Goal: Task Accomplishment & Management: Manage account settings

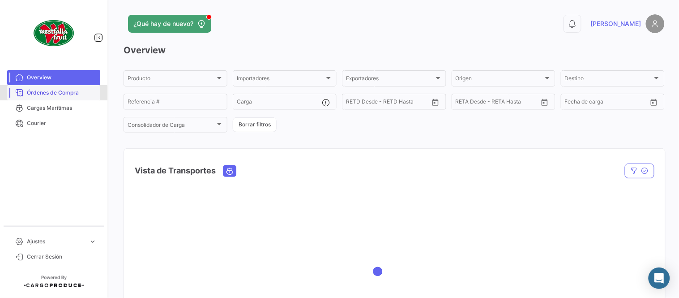
click at [47, 98] on link "Órdenes de Compra" at bounding box center [53, 92] width 93 height 15
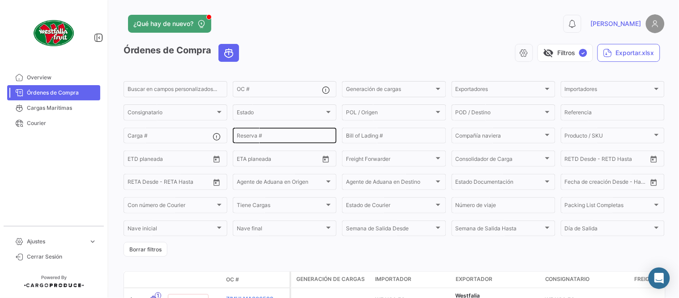
click at [256, 132] on div "Reserva #" at bounding box center [285, 134] width 96 height 17
paste input "LMM0539732"
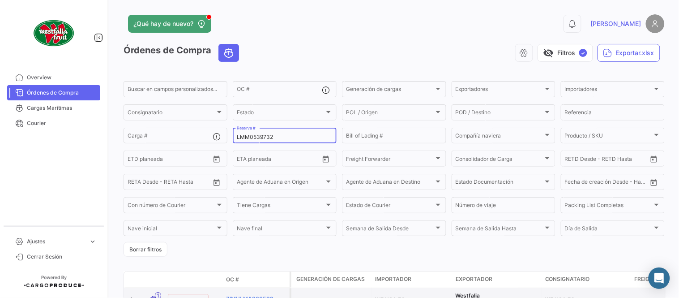
type input "LMM0539732"
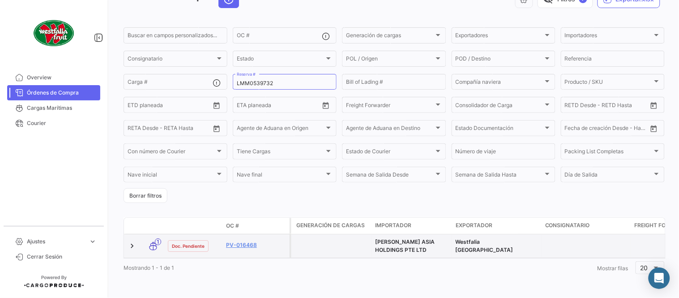
scroll to position [61, 0]
click at [239, 241] on link "PV-016468" at bounding box center [256, 245] width 60 height 8
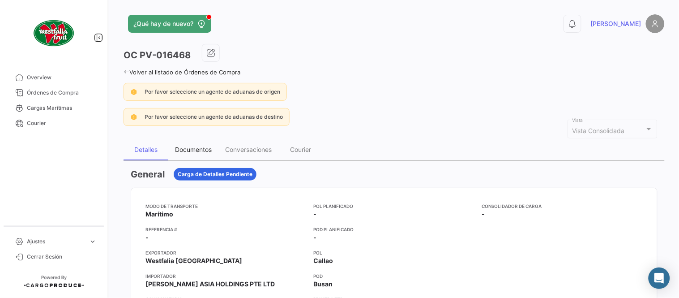
click at [190, 146] on div "Documentos" at bounding box center [193, 149] width 37 height 8
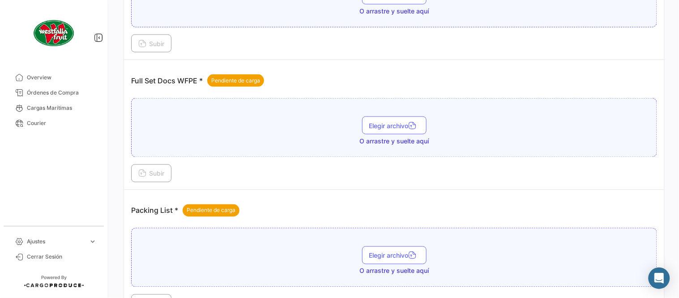
scroll to position [361, 0]
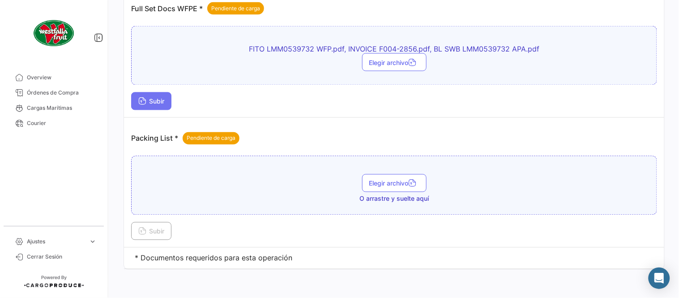
click at [167, 104] on button "Subir" at bounding box center [151, 101] width 40 height 18
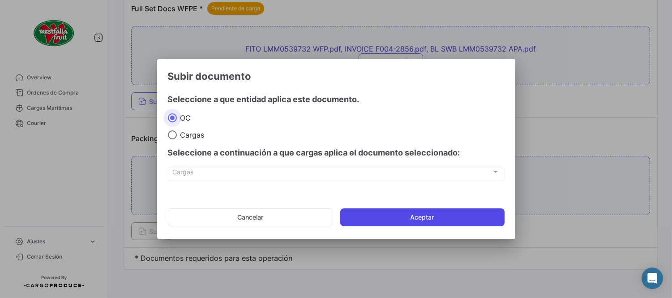
click at [386, 216] on button "Aceptar" at bounding box center [422, 217] width 164 height 18
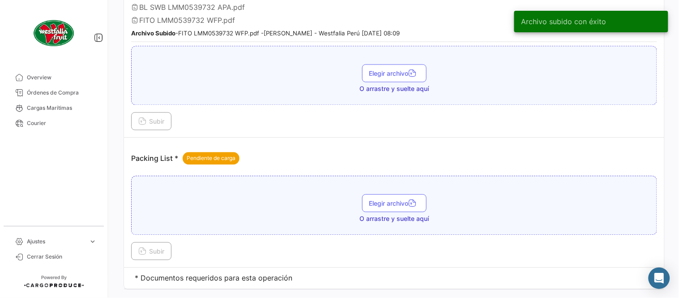
scroll to position [410, 0]
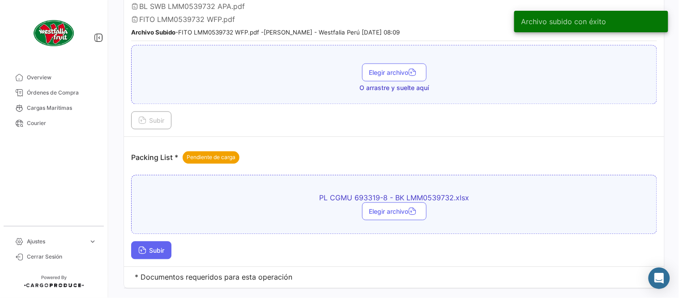
click at [158, 249] on span "Subir" at bounding box center [151, 251] width 26 height 8
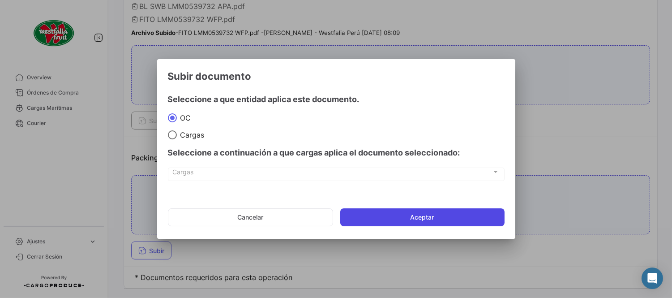
click at [419, 216] on button "Aceptar" at bounding box center [422, 217] width 164 height 18
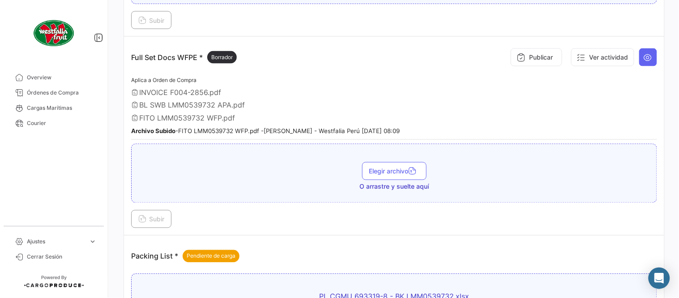
scroll to position [311, 0]
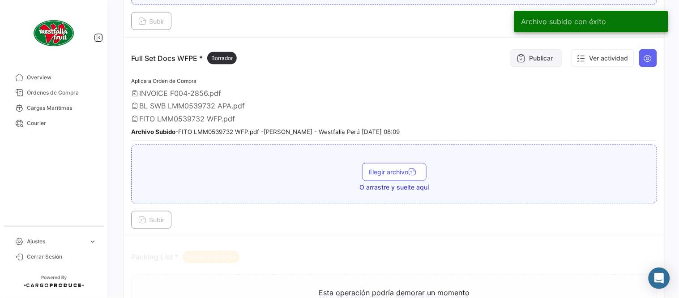
click at [537, 61] on button "Publicar" at bounding box center [536, 58] width 51 height 18
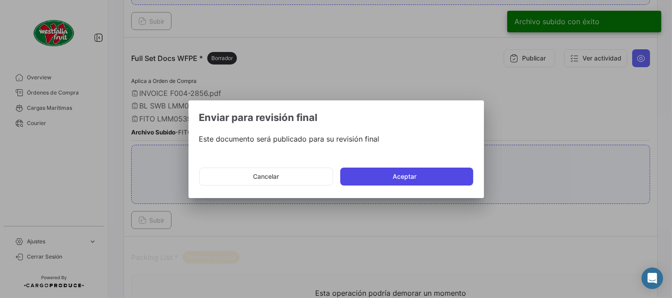
click at [399, 169] on button "Aceptar" at bounding box center [406, 176] width 133 height 18
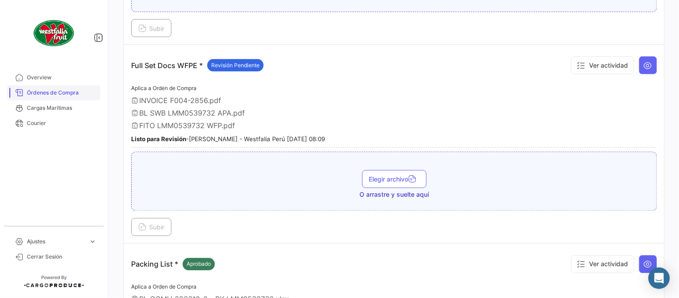
click at [54, 93] on span "Órdenes de Compra" at bounding box center [62, 93] width 70 height 8
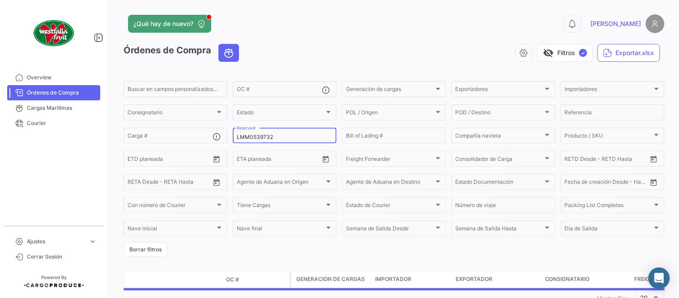
click at [264, 134] on input "LMM0539732" at bounding box center [285, 137] width 96 height 6
paste input "40317"
type input "LMM0540317"
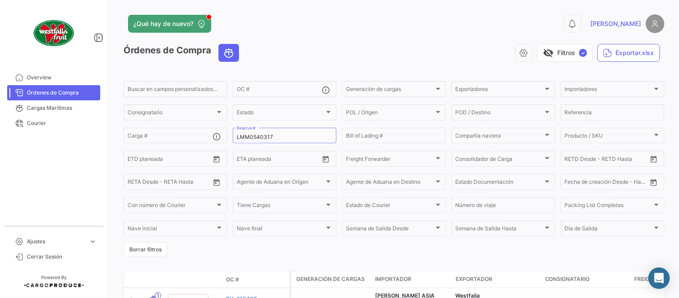
scroll to position [61, 0]
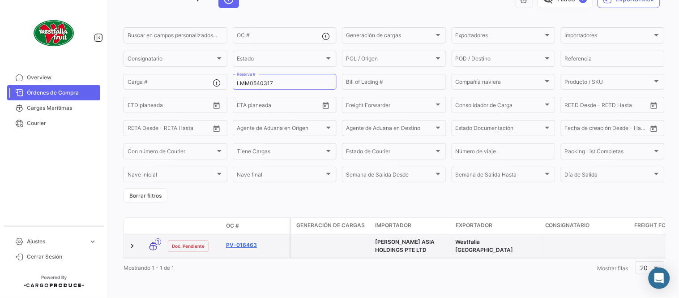
click at [239, 241] on link "PV-016463" at bounding box center [256, 245] width 60 height 8
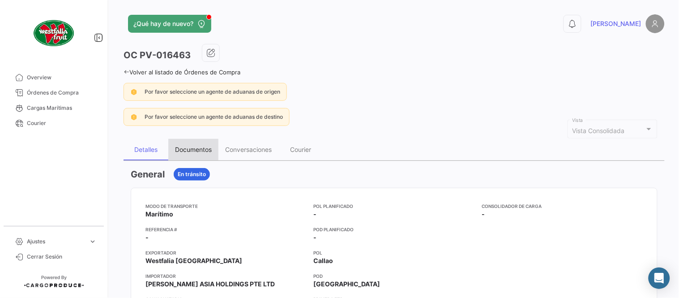
click at [197, 145] on div "Documentos" at bounding box center [193, 149] width 50 height 21
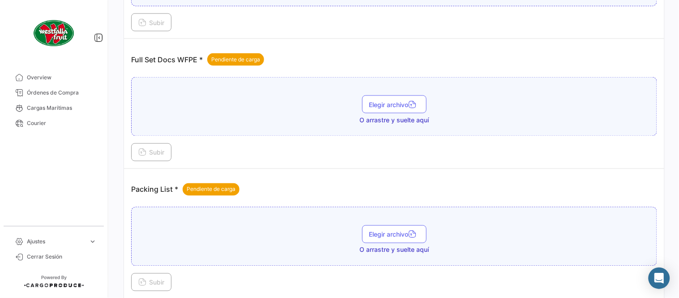
scroll to position [361, 0]
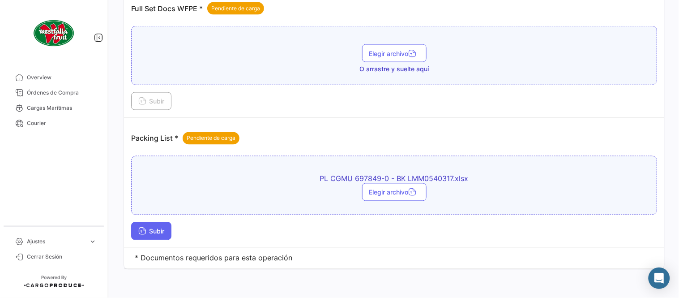
click at [168, 229] on button "Subir" at bounding box center [151, 231] width 40 height 18
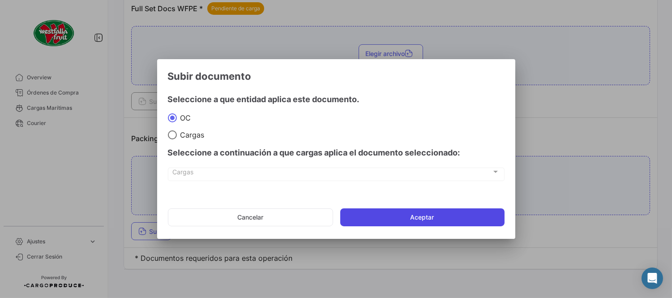
click at [404, 212] on button "Aceptar" at bounding box center [422, 217] width 164 height 18
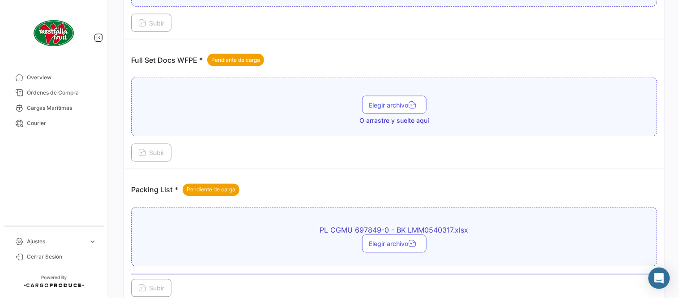
scroll to position [261, 0]
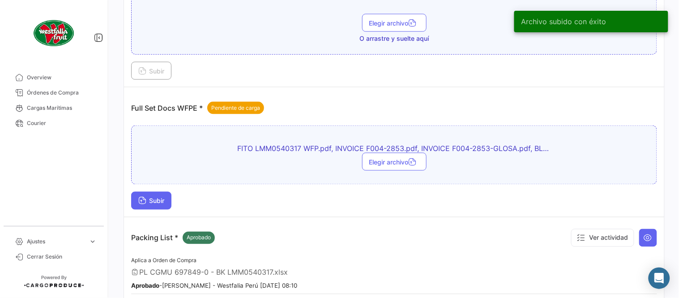
click at [161, 204] on button "Subir" at bounding box center [151, 201] width 40 height 18
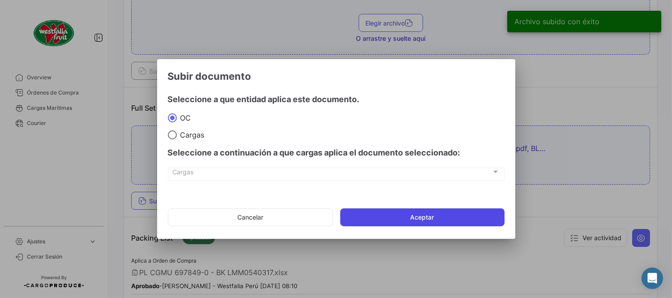
click at [390, 218] on button "Aceptar" at bounding box center [422, 217] width 164 height 18
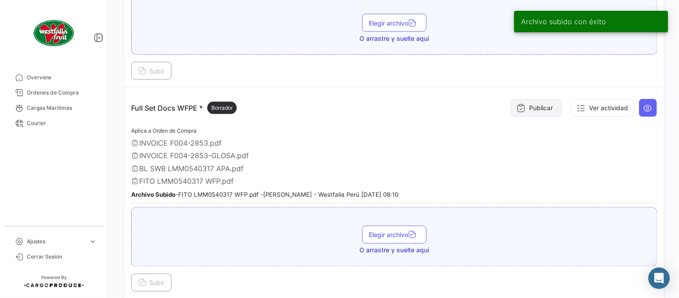
click at [538, 107] on button "Publicar" at bounding box center [536, 108] width 51 height 18
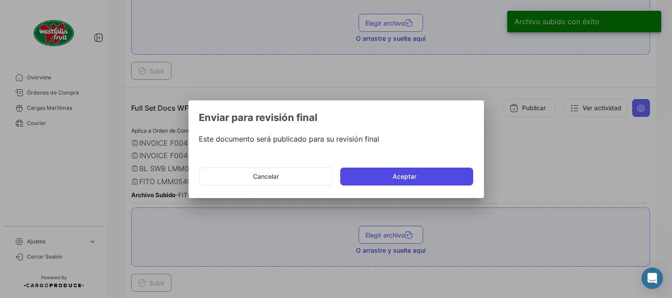
click at [376, 173] on button "Aceptar" at bounding box center [406, 176] width 133 height 18
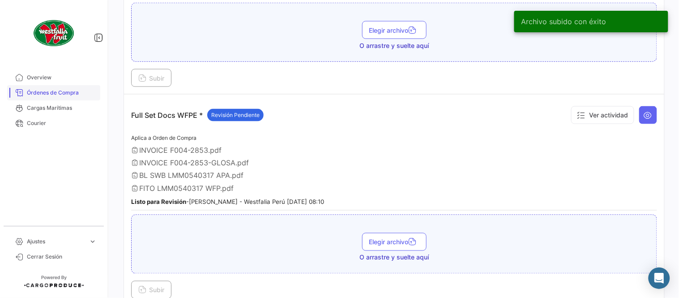
click at [82, 92] on span "Órdenes de Compra" at bounding box center [62, 93] width 70 height 8
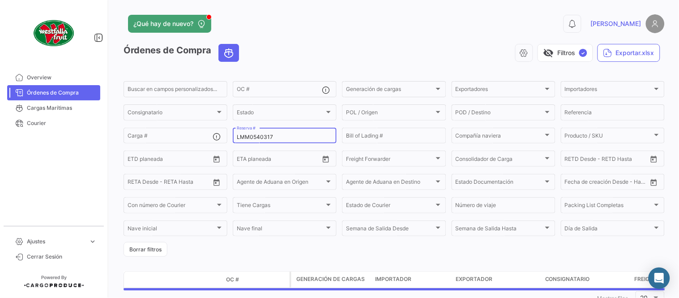
click at [263, 132] on div "LMM0540317 Reserva #" at bounding box center [285, 134] width 96 height 17
click at [263, 133] on div "LMM0540317 Reserva #" at bounding box center [285, 134] width 96 height 17
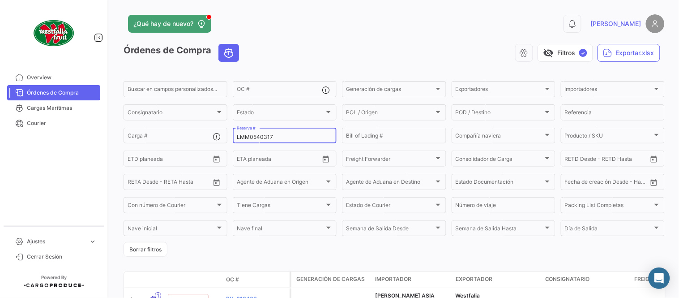
click at [265, 141] on div "LMM0540317 Reserva #" at bounding box center [285, 134] width 96 height 17
click at [260, 137] on input "LMM0540317" at bounding box center [285, 137] width 96 height 6
paste input "39731"
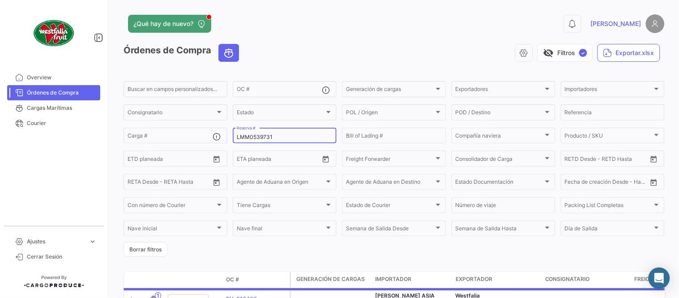
type input "LMM0539731"
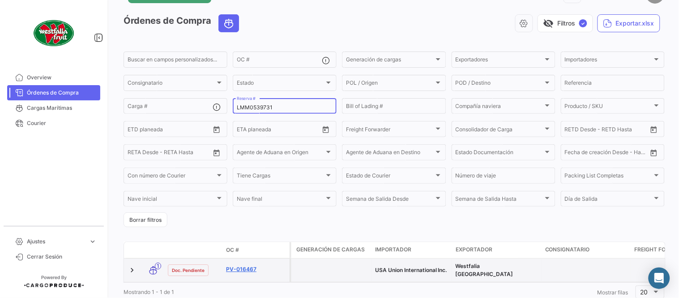
scroll to position [57, 0]
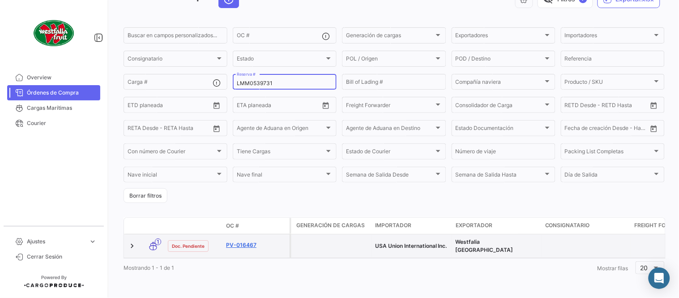
click at [248, 241] on link "PV-016467" at bounding box center [256, 245] width 60 height 8
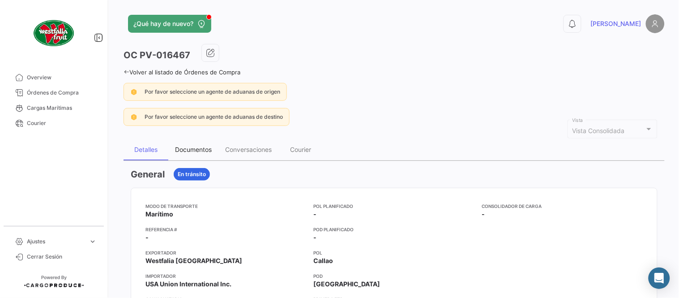
click at [175, 144] on div "Documentos" at bounding box center [193, 149] width 50 height 21
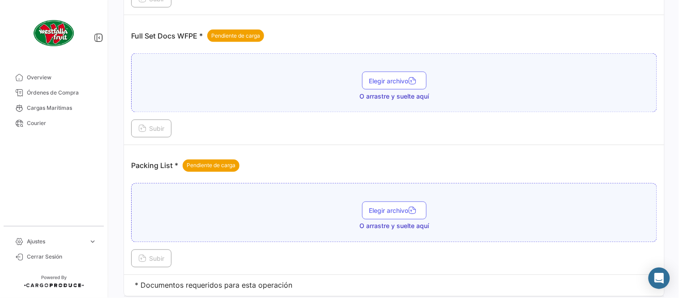
scroll to position [361, 0]
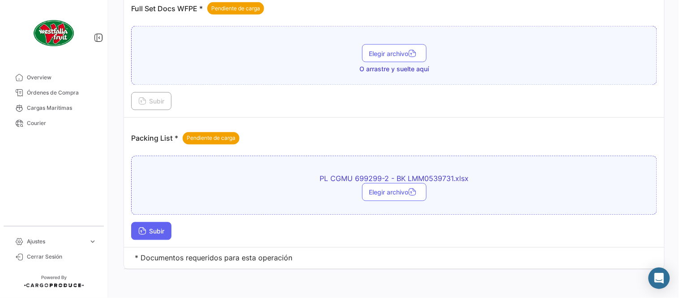
click at [159, 235] on button "Subir" at bounding box center [151, 231] width 40 height 18
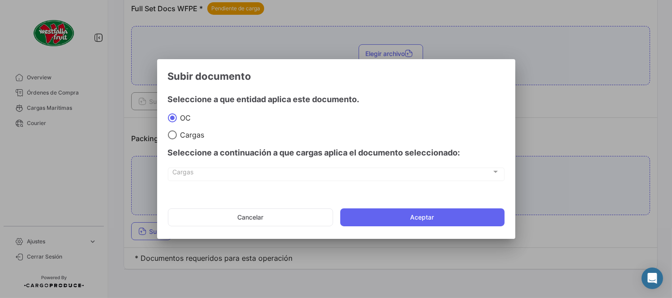
click at [364, 229] on mat-dialog-actions "Cancelar Aceptar" at bounding box center [336, 217] width 337 height 30
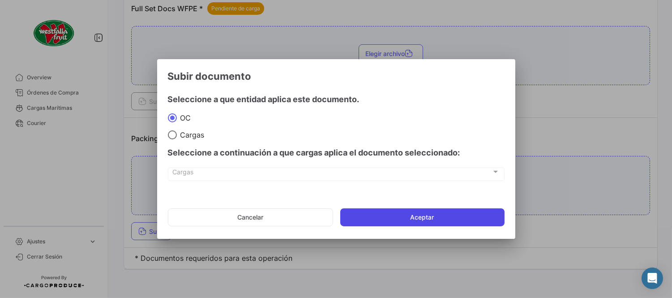
click at [365, 226] on button "Aceptar" at bounding box center [422, 217] width 164 height 18
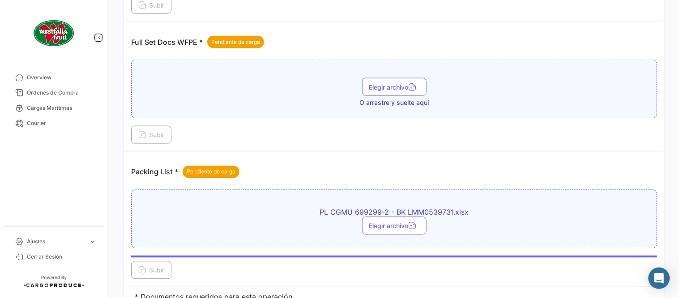
scroll to position [311, 0]
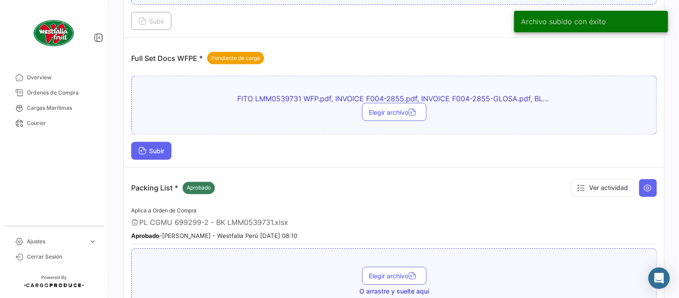
click at [167, 150] on button "Subir" at bounding box center [151, 151] width 40 height 18
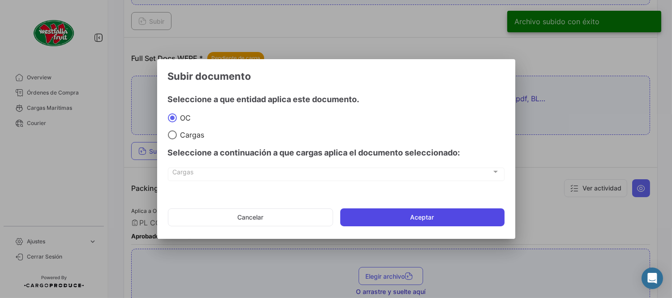
drag, startPoint x: 413, startPoint y: 218, endPoint x: 476, endPoint y: 273, distance: 83.8
click at [414, 218] on button "Aceptar" at bounding box center [422, 217] width 164 height 18
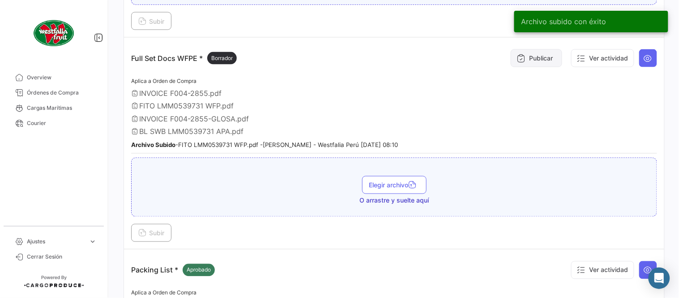
click at [550, 59] on button "Publicar" at bounding box center [536, 58] width 51 height 18
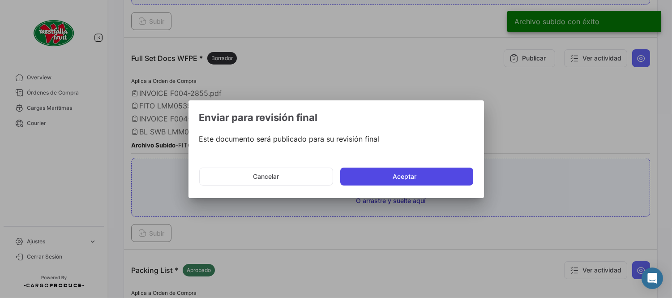
click at [383, 173] on button "Aceptar" at bounding box center [406, 176] width 133 height 18
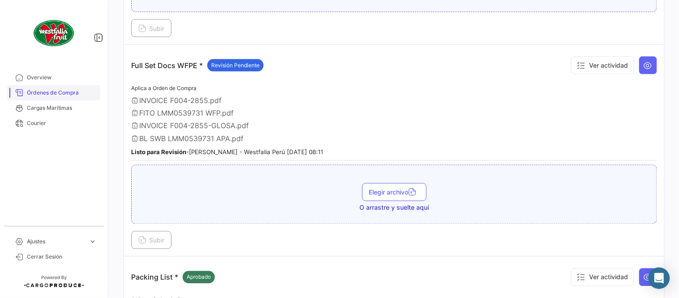
click at [75, 93] on span "Órdenes de Compra" at bounding box center [62, 93] width 70 height 8
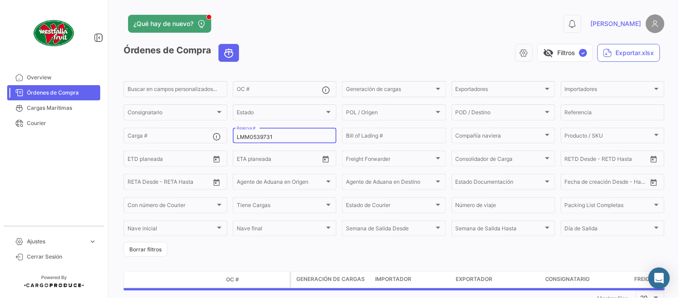
click at [255, 132] on div "LMM0539731 Reserva #" at bounding box center [285, 134] width 96 height 17
click at [258, 137] on input "LMM0539731" at bounding box center [285, 137] width 96 height 6
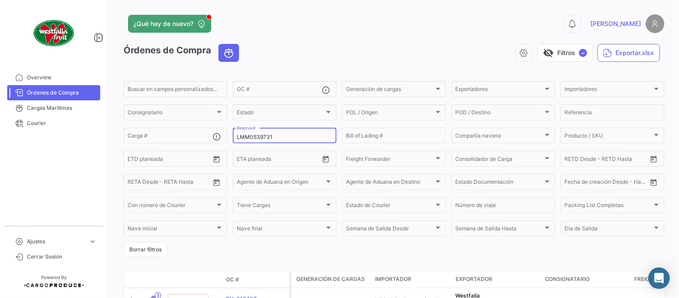
click at [258, 137] on input "LMM0539731" at bounding box center [285, 137] width 96 height 6
paste input "29"
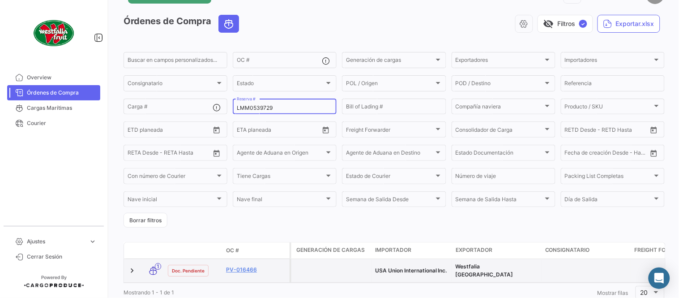
scroll to position [57, 0]
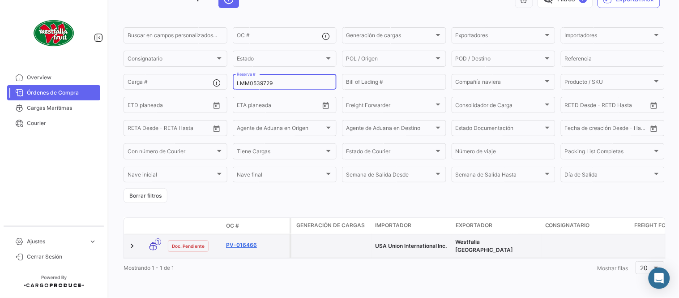
type input "LMM0539729"
click at [253, 241] on link "PV-016466" at bounding box center [256, 245] width 60 height 8
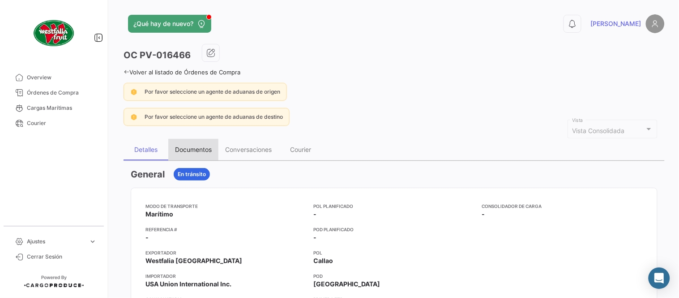
click at [194, 144] on div "Documentos" at bounding box center [193, 149] width 50 height 21
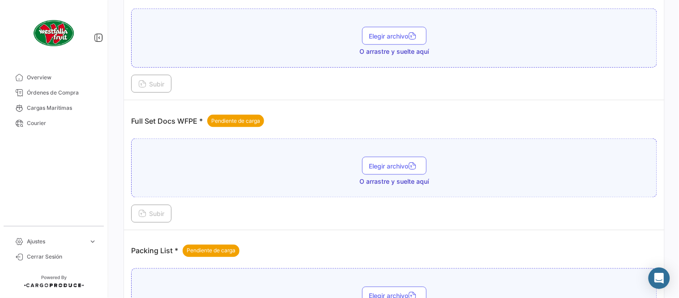
scroll to position [361, 0]
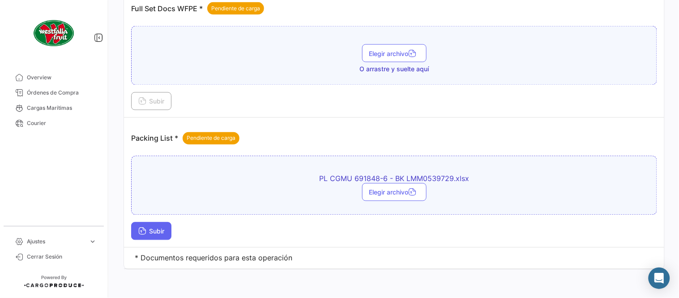
click at [163, 231] on span "Subir" at bounding box center [151, 231] width 26 height 8
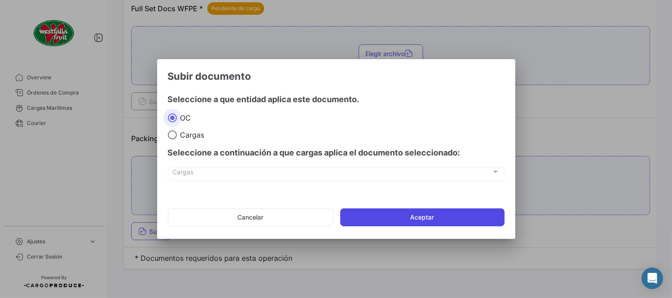
click at [375, 221] on button "Aceptar" at bounding box center [422, 217] width 164 height 18
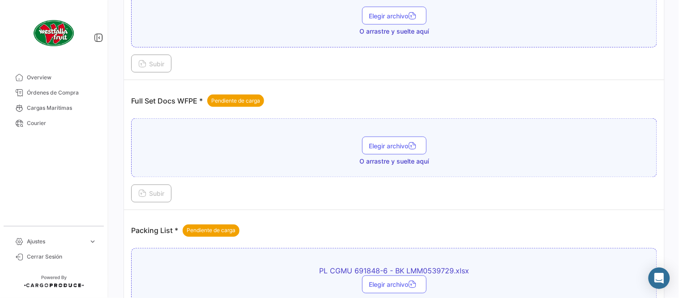
scroll to position [261, 0]
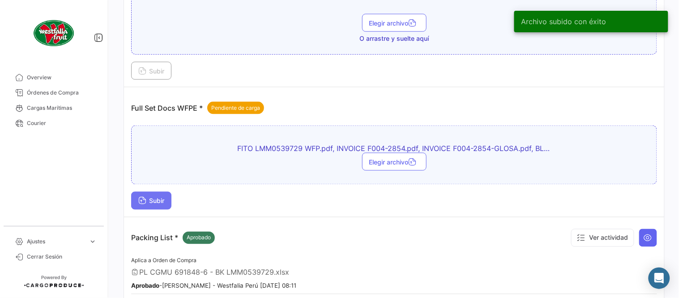
click at [163, 201] on span "Subir" at bounding box center [151, 201] width 26 height 8
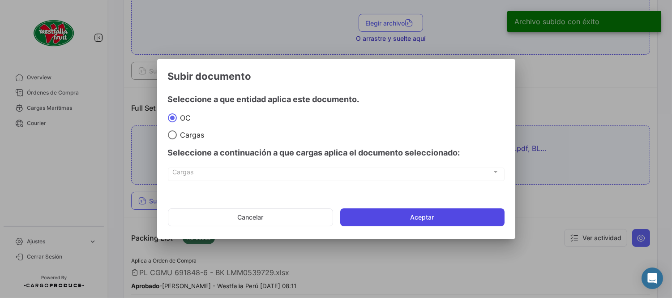
click at [433, 216] on button "Aceptar" at bounding box center [422, 217] width 164 height 18
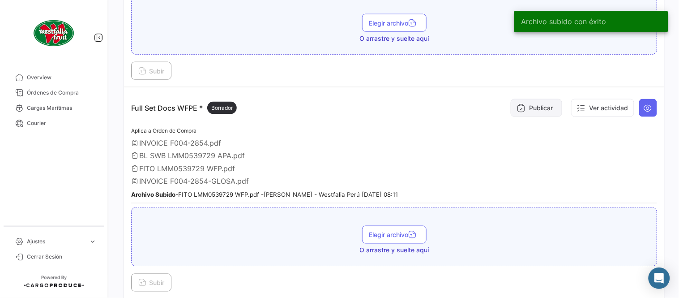
click at [520, 113] on button "Publicar" at bounding box center [536, 108] width 51 height 18
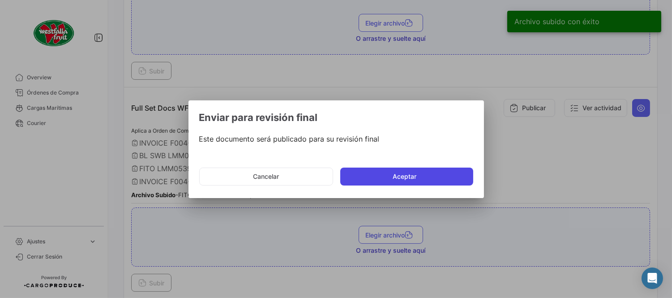
click at [393, 172] on button "Aceptar" at bounding box center [406, 176] width 133 height 18
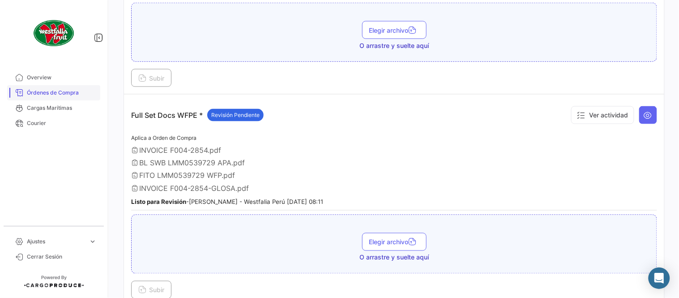
click at [67, 93] on span "Órdenes de Compra" at bounding box center [62, 93] width 70 height 8
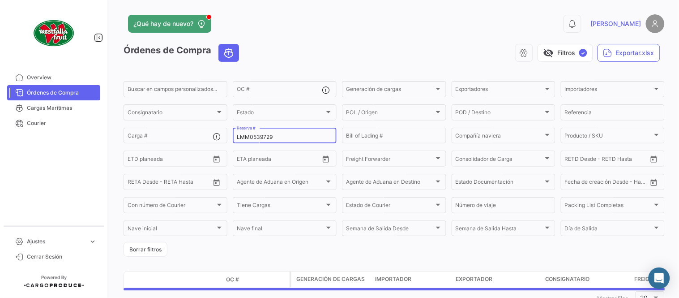
click at [265, 140] on input "LMM0539729" at bounding box center [285, 137] width 96 height 6
click at [263, 137] on input "LMM0539729" at bounding box center [285, 137] width 96 height 6
paste input "981"
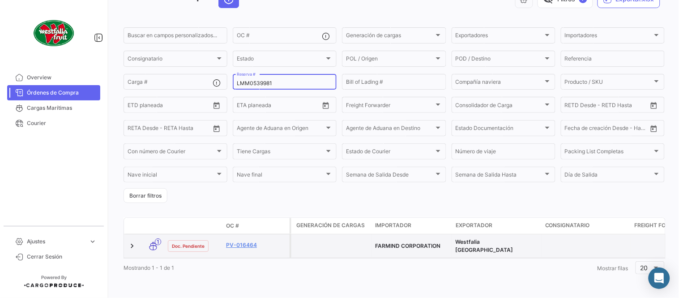
scroll to position [57, 0]
type input "LMM0539981"
click at [251, 241] on link "PV-016464" at bounding box center [256, 245] width 60 height 8
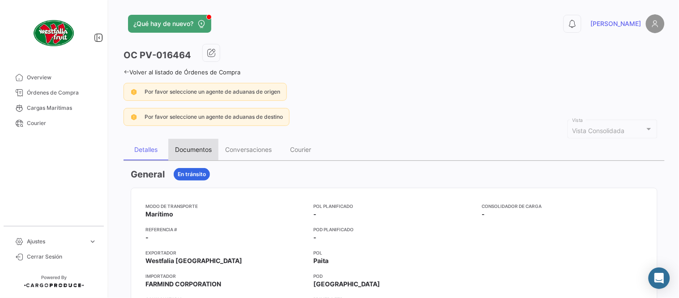
click at [180, 158] on div "Documentos" at bounding box center [193, 149] width 50 height 21
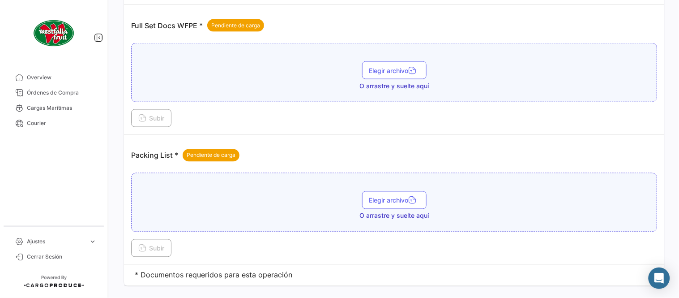
scroll to position [361, 0]
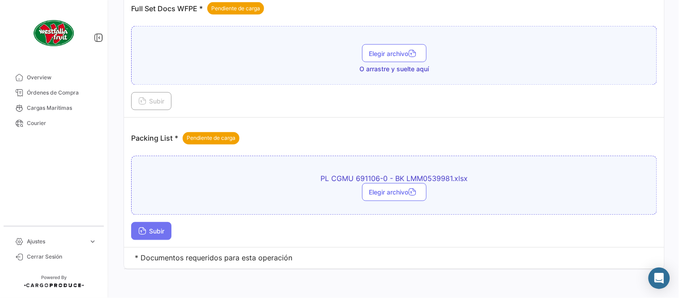
click at [164, 233] on span "Subir" at bounding box center [151, 231] width 26 height 8
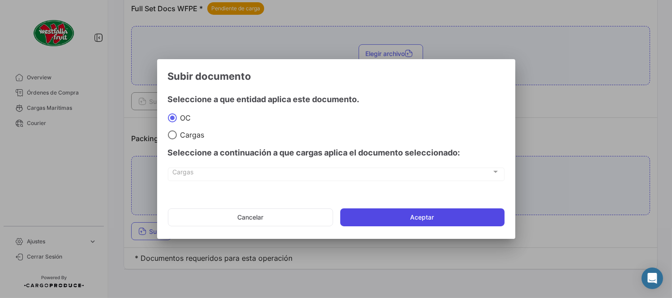
click at [396, 216] on button "Aceptar" at bounding box center [422, 217] width 164 height 18
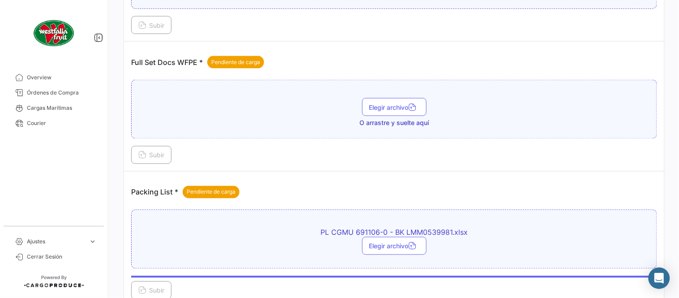
scroll to position [261, 0]
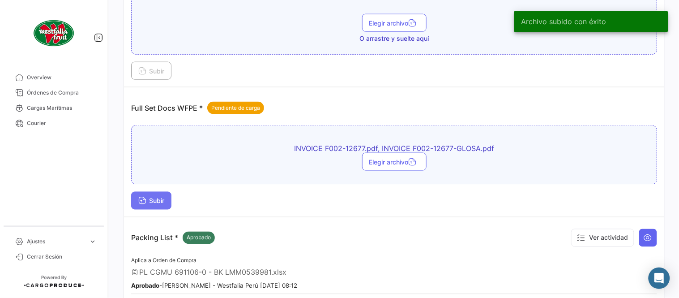
click at [171, 202] on button "Subir" at bounding box center [151, 201] width 40 height 18
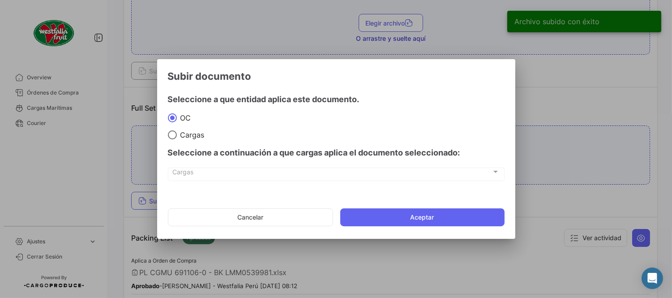
click at [412, 200] on app-documents-upload-select "Subir documento Seleccione a que entidad aplica este documento. [PERSON_NAME] S…" at bounding box center [336, 151] width 337 height 163
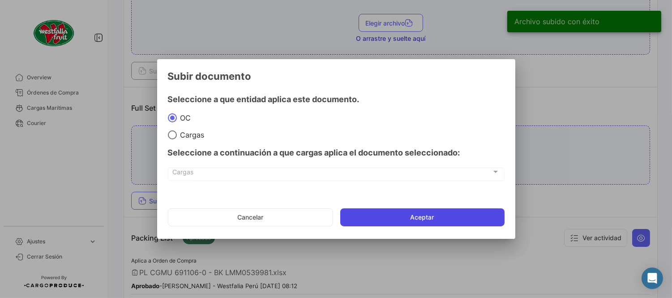
click at [419, 211] on button "Aceptar" at bounding box center [422, 217] width 164 height 18
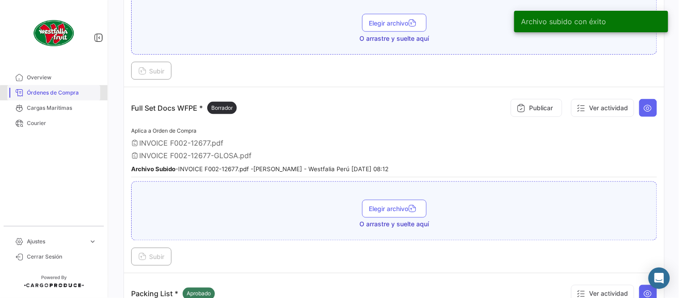
click at [87, 95] on span "Órdenes de Compra" at bounding box center [62, 93] width 70 height 8
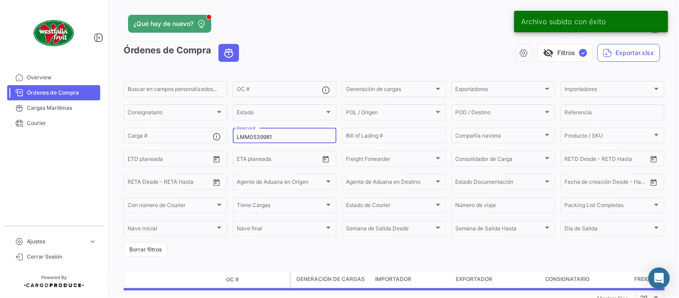
click at [265, 139] on input "LMM0539981" at bounding box center [285, 137] width 96 height 6
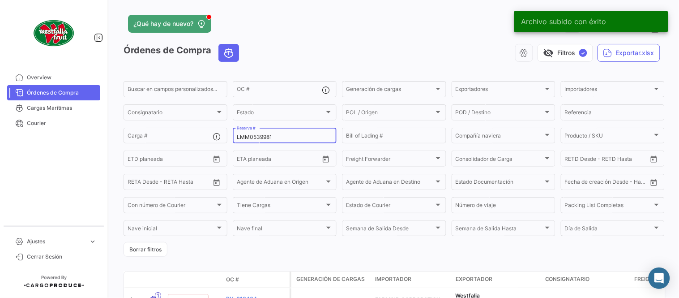
paste input "2"
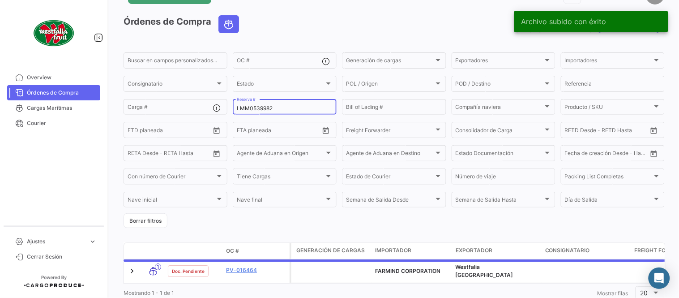
scroll to position [57, 0]
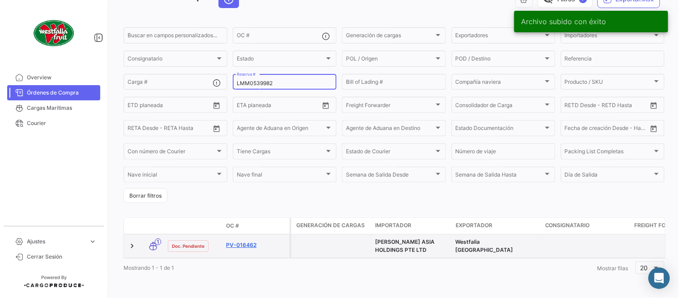
type input "LMM0539982"
click at [247, 241] on link "PV-016462" at bounding box center [256, 245] width 60 height 8
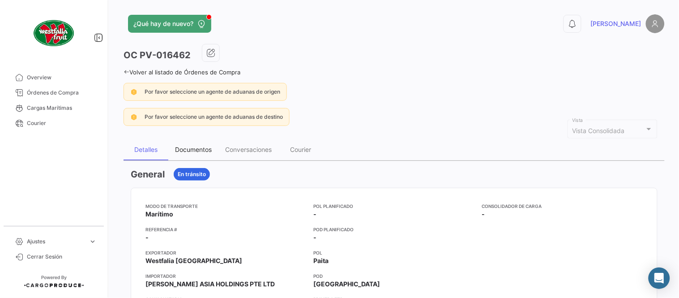
click at [192, 156] on div "Documentos" at bounding box center [193, 149] width 50 height 21
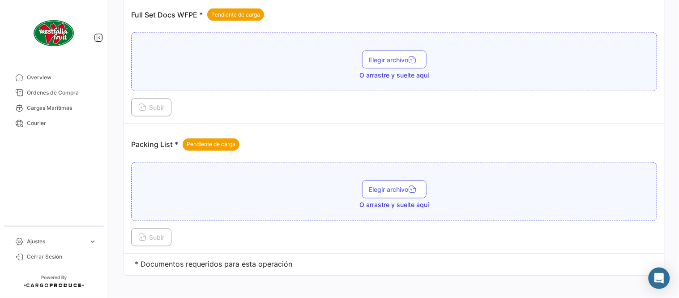
scroll to position [361, 0]
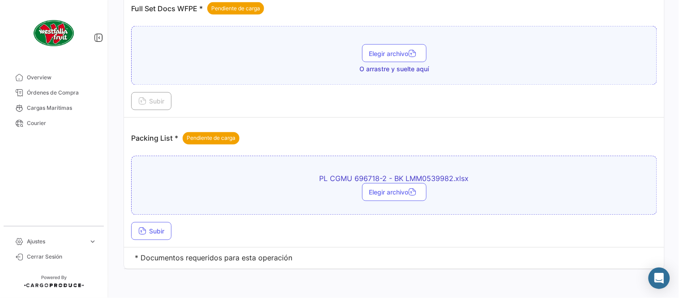
click at [150, 221] on div "PL CGMU 696718-2 - BK LMM0539982.xlsx Elegir archivo Subir" at bounding box center [394, 198] width 526 height 84
click at [163, 222] on button "Subir" at bounding box center [151, 231] width 40 height 18
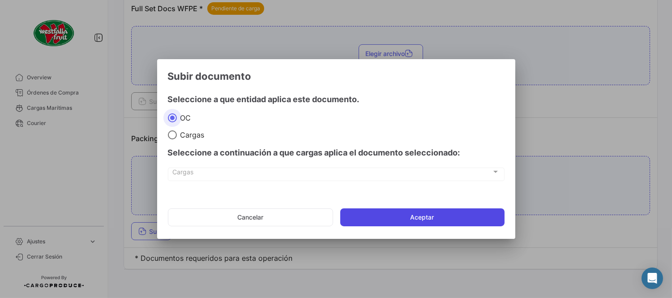
click at [381, 222] on button "Aceptar" at bounding box center [422, 217] width 164 height 18
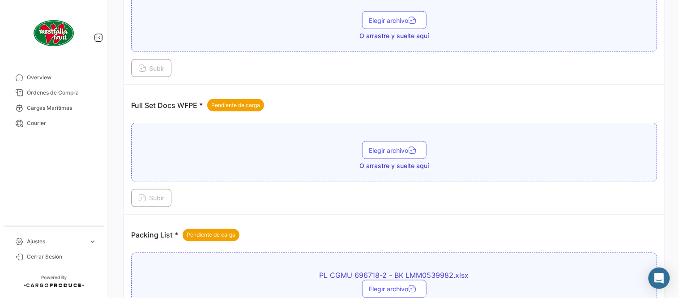
scroll to position [261, 0]
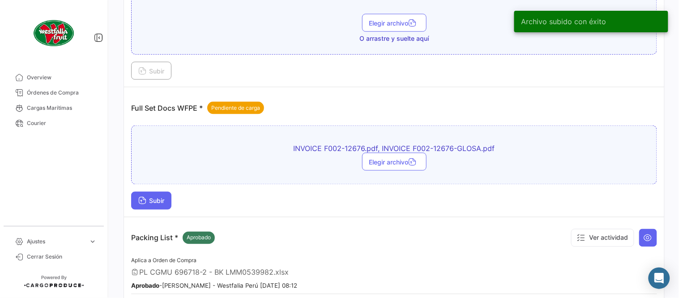
click at [166, 205] on button "Subir" at bounding box center [151, 201] width 40 height 18
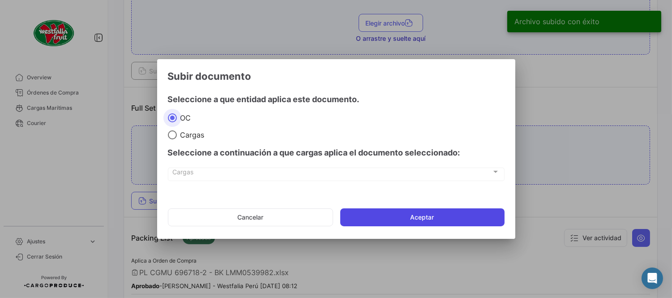
click at [450, 217] on button "Aceptar" at bounding box center [422, 217] width 164 height 18
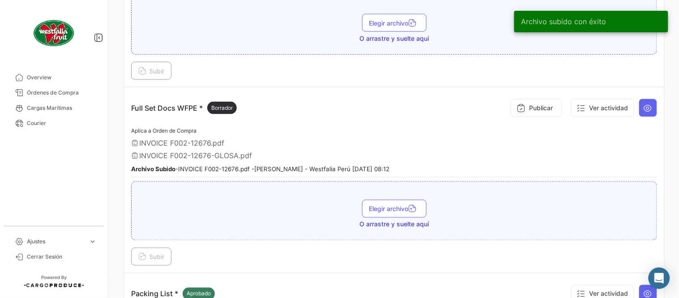
click at [78, 95] on span "Órdenes de Compra" at bounding box center [62, 93] width 70 height 8
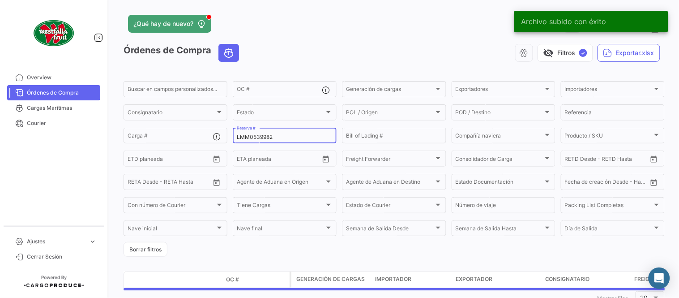
click at [253, 134] on input "LMM0539982" at bounding box center [285, 137] width 96 height 6
paste input "75"
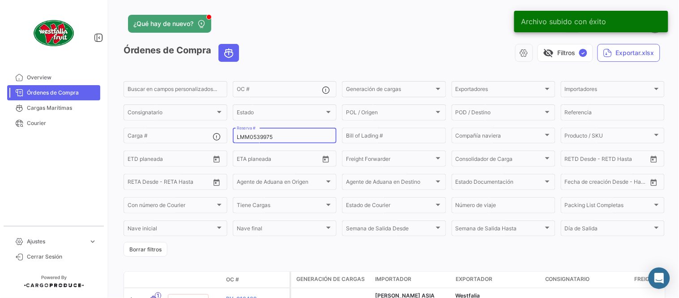
type input "LMM0539975"
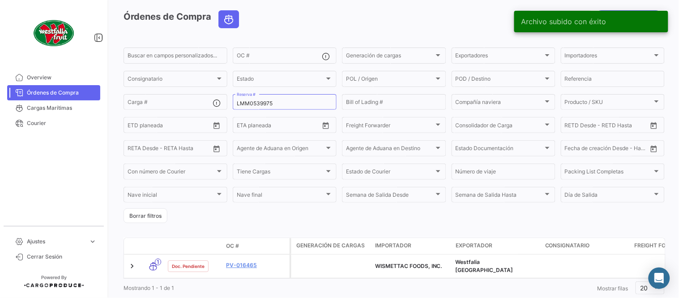
scroll to position [50, 0]
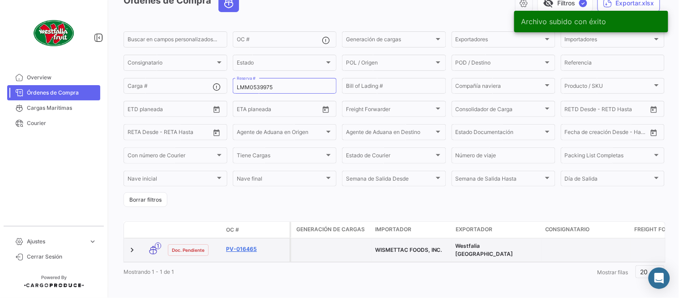
click at [247, 245] on link "PV-016465" at bounding box center [256, 249] width 60 height 8
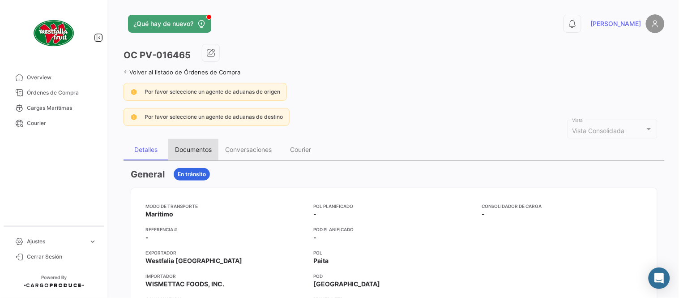
click at [200, 158] on div "Documentos" at bounding box center [193, 149] width 50 height 21
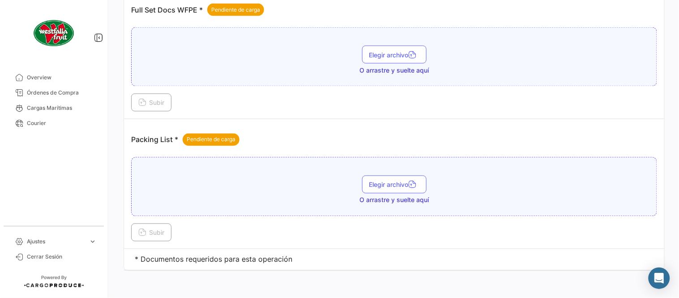
scroll to position [361, 0]
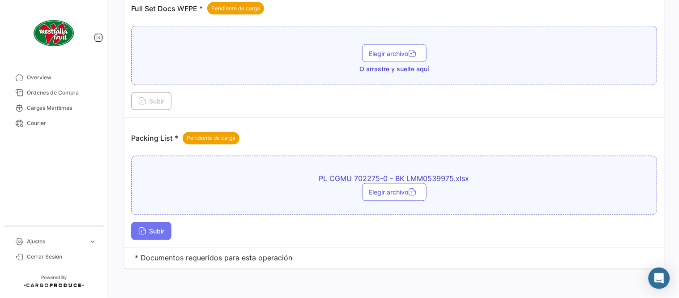
click at [154, 234] on span "Subir" at bounding box center [151, 231] width 26 height 8
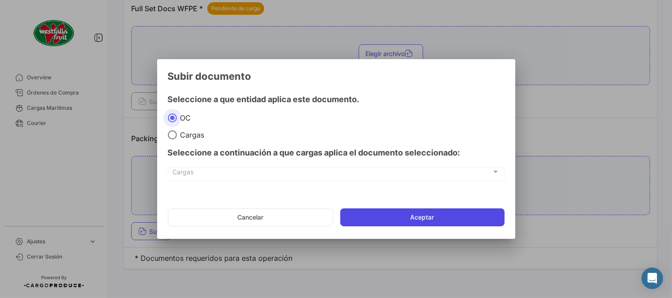
click at [365, 215] on button "Aceptar" at bounding box center [422, 217] width 164 height 18
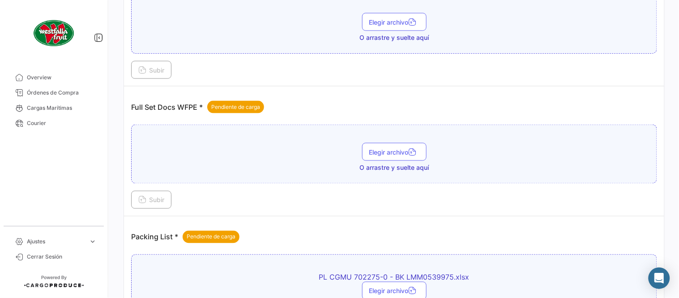
scroll to position [261, 0]
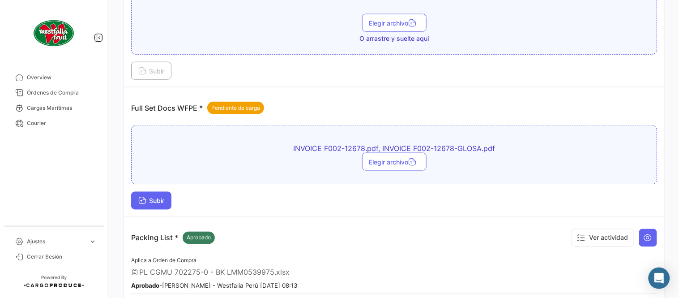
click at [156, 201] on span "Subir" at bounding box center [151, 201] width 26 height 8
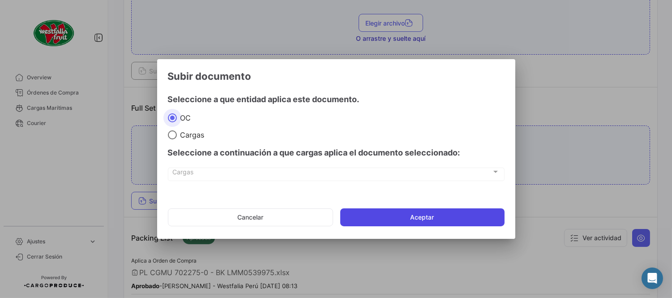
click at [370, 215] on button "Aceptar" at bounding box center [422, 217] width 164 height 18
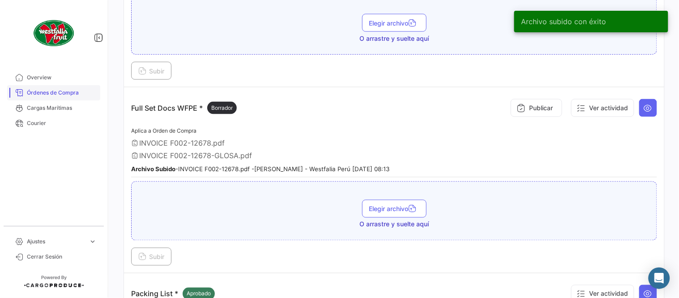
click at [48, 93] on span "Órdenes de Compra" at bounding box center [62, 93] width 70 height 8
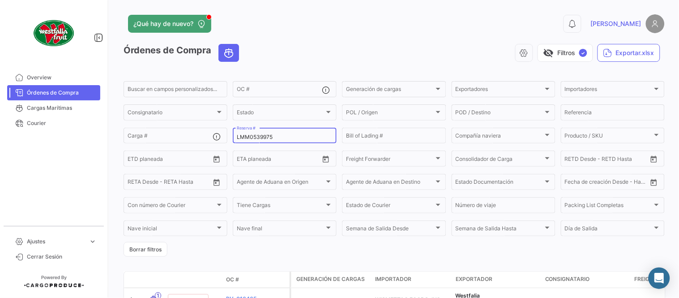
click at [263, 140] on input "LMM0539975" at bounding box center [285, 137] width 96 height 6
paste input "MBM230051416"
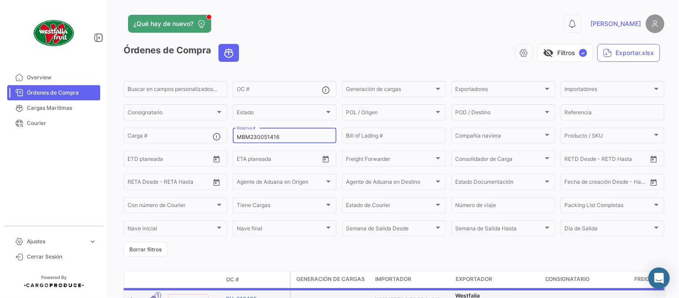
type input "MBM230051416"
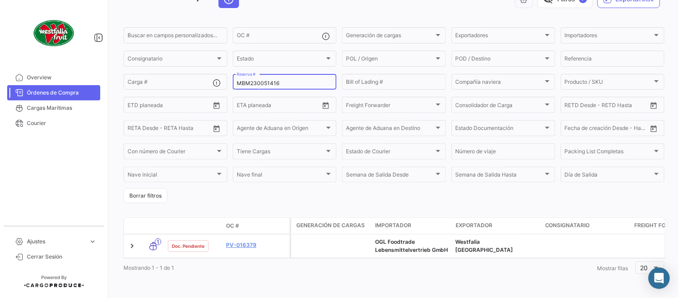
scroll to position [61, 0]
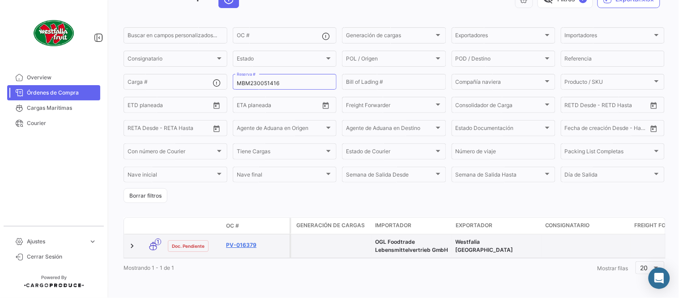
click at [244, 241] on link "PV-016379" at bounding box center [256, 245] width 60 height 8
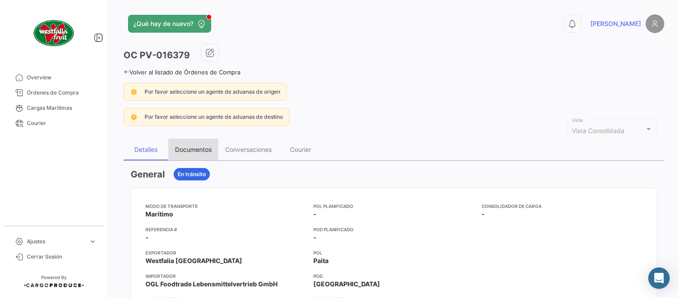
click at [201, 147] on div "Documentos" at bounding box center [193, 149] width 37 height 8
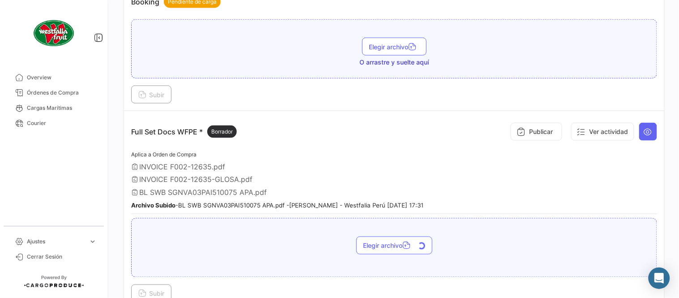
scroll to position [298, 0]
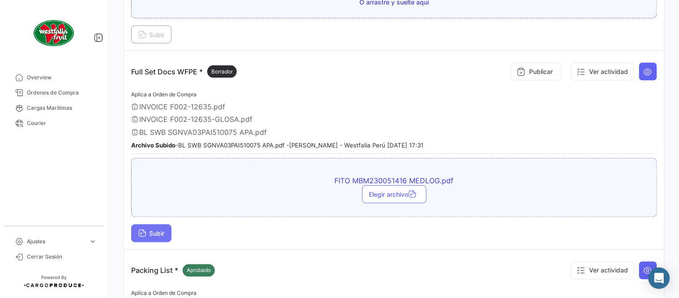
click at [150, 231] on span "Subir" at bounding box center [151, 234] width 26 height 8
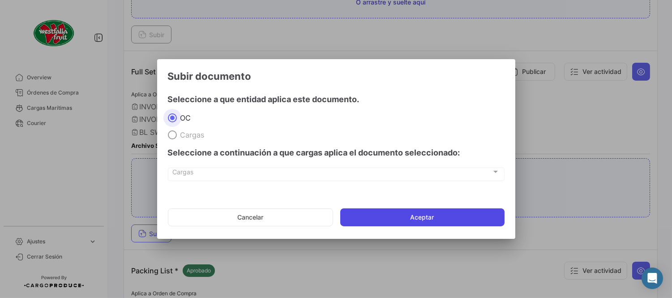
click at [410, 211] on button "Aceptar" at bounding box center [422, 217] width 164 height 18
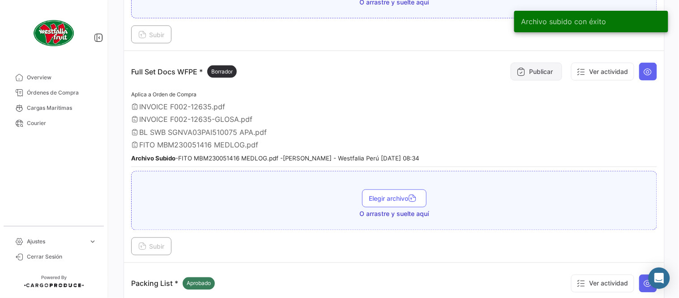
click at [543, 69] on button "Publicar" at bounding box center [536, 72] width 51 height 18
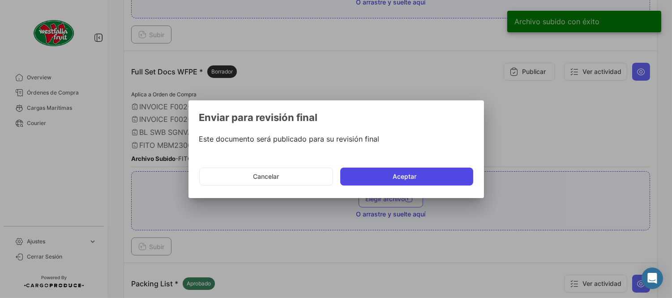
drag, startPoint x: 437, startPoint y: 172, endPoint x: 419, endPoint y: 178, distance: 19.0
click at [435, 172] on button "Aceptar" at bounding box center [406, 176] width 133 height 18
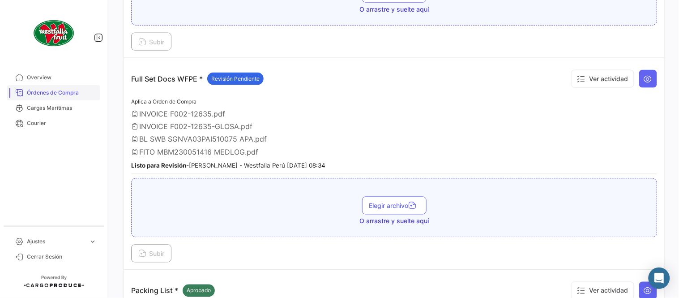
click at [55, 97] on link "Órdenes de Compra" at bounding box center [53, 92] width 93 height 15
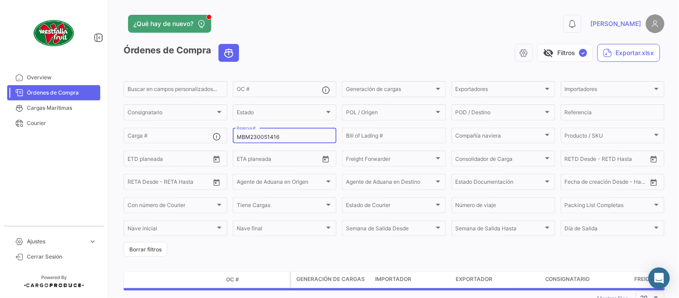
click at [256, 131] on div "MBM230051416 Reserva #" at bounding box center [285, 134] width 96 height 17
click at [261, 139] on input "MBM230051416" at bounding box center [285, 137] width 96 height 6
paste input "LIMF16275700"
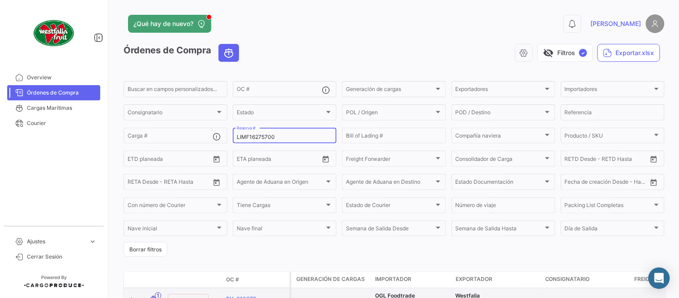
type input "LIMF16275700"
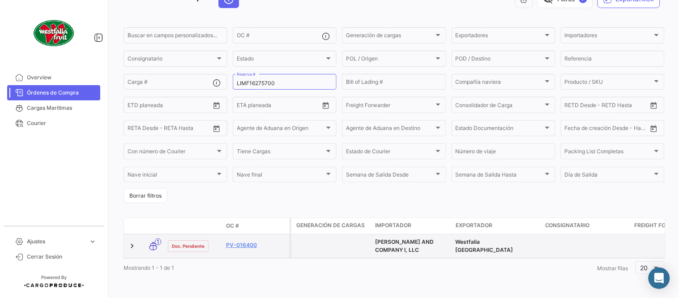
scroll to position [61, 0]
click at [248, 241] on link "PV-016400" at bounding box center [256, 245] width 60 height 8
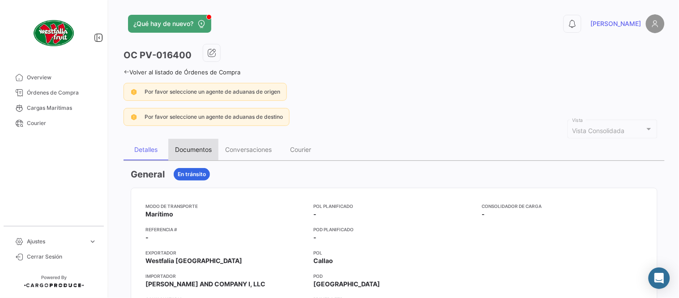
click at [193, 154] on div "Documentos" at bounding box center [193, 149] width 50 height 21
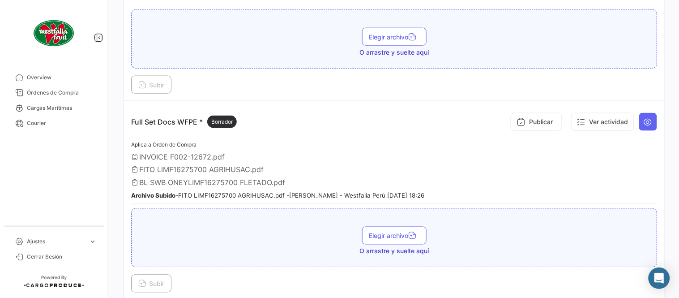
scroll to position [248, 0]
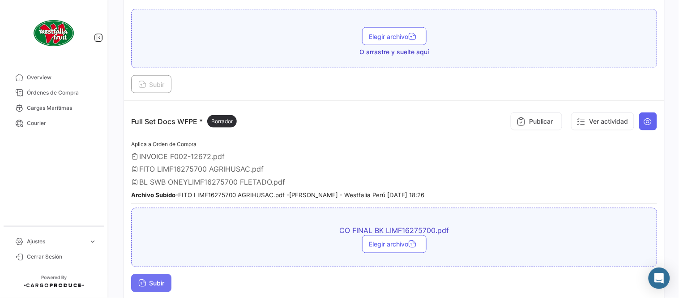
click at [162, 279] on span "Subir" at bounding box center [151, 283] width 26 height 8
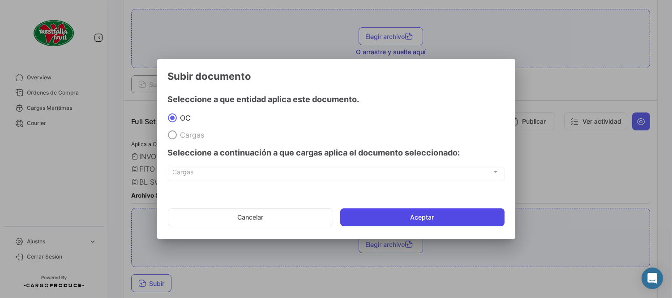
click at [464, 219] on button "Aceptar" at bounding box center [422, 217] width 164 height 18
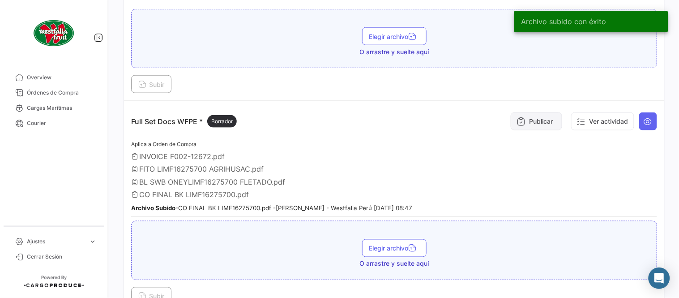
click at [532, 115] on button "Publicar" at bounding box center [536, 121] width 51 height 18
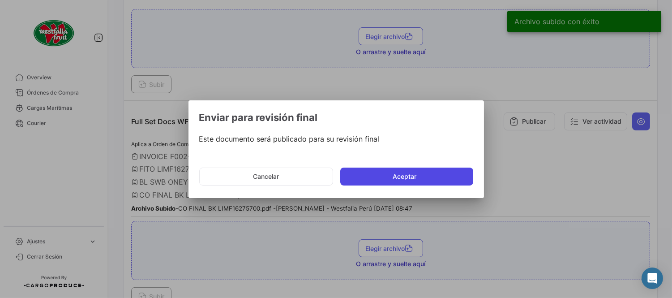
click at [442, 180] on button "Aceptar" at bounding box center [406, 176] width 133 height 18
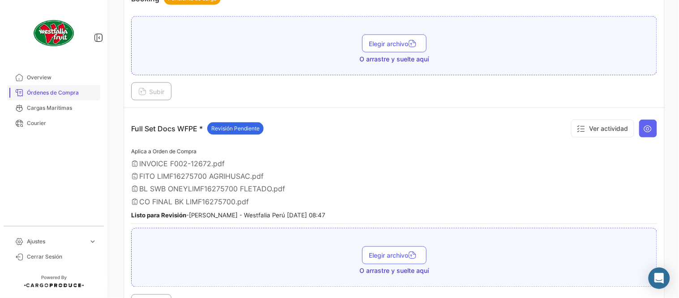
click at [70, 97] on link "Órdenes de Compra" at bounding box center [53, 92] width 93 height 15
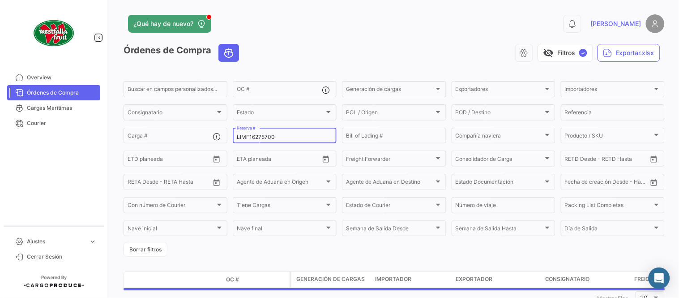
click at [265, 134] on input "LIMF16275700" at bounding box center [285, 137] width 96 height 6
paste input "6346"
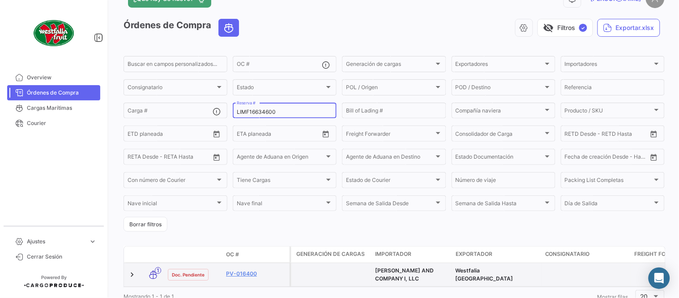
scroll to position [50, 0]
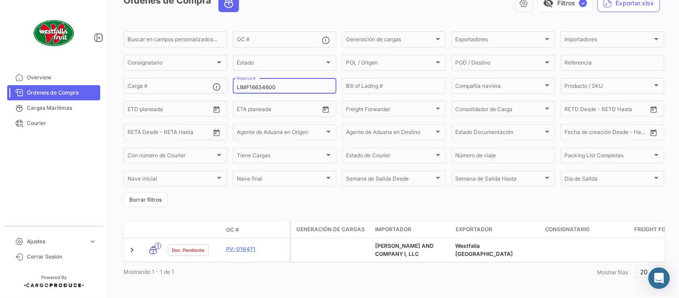
type input "LIMF16634600"
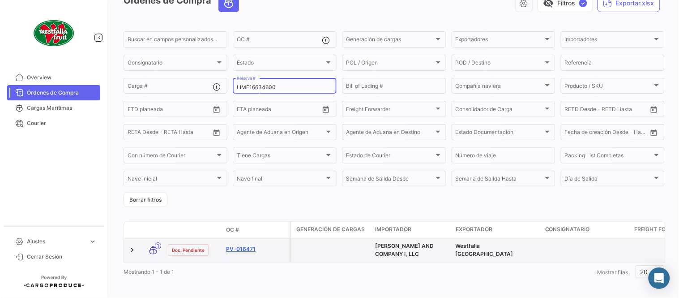
click at [245, 252] on link "PV-016471" at bounding box center [256, 249] width 60 height 8
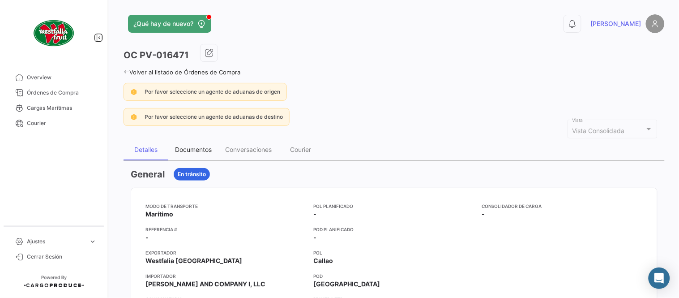
click at [187, 145] on div "Documentos" at bounding box center [193, 149] width 37 height 8
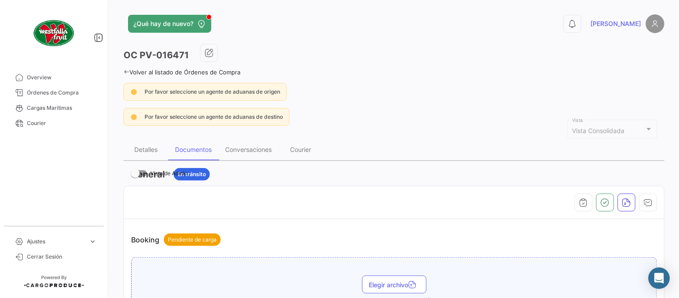
scroll to position [248, 0]
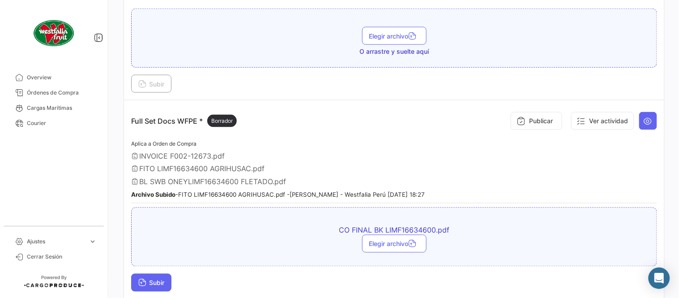
click at [144, 281] on icon at bounding box center [142, 283] width 8 height 8
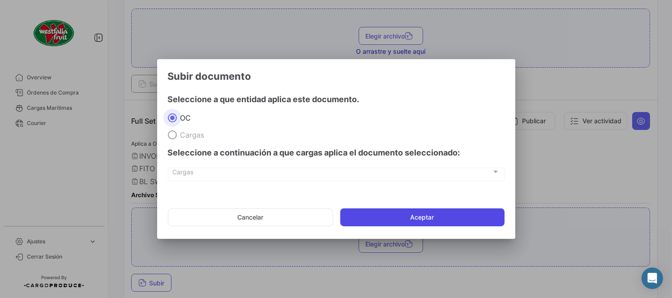
click at [424, 217] on button "Aceptar" at bounding box center [422, 217] width 164 height 18
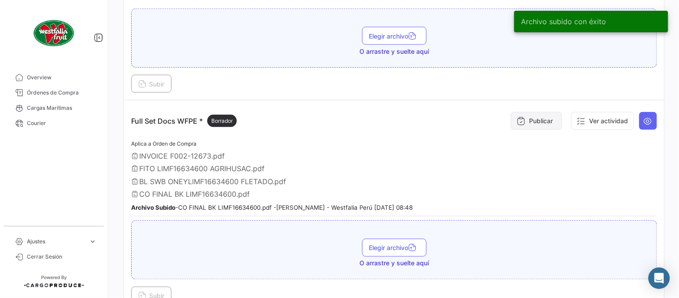
click at [518, 117] on icon at bounding box center [521, 120] width 9 height 9
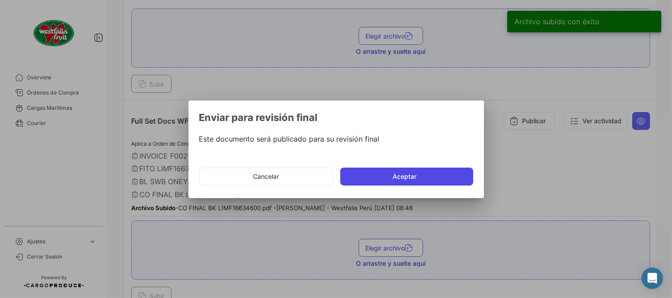
click at [431, 178] on button "Aceptar" at bounding box center [406, 176] width 133 height 18
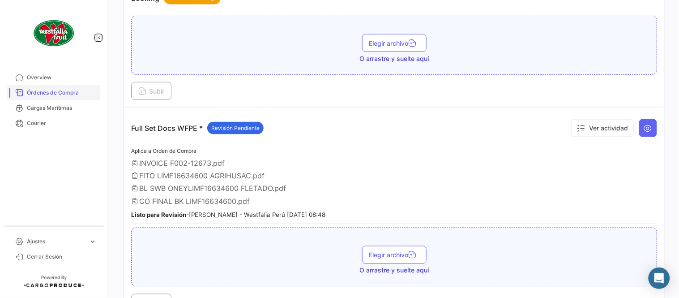
click at [66, 93] on span "Órdenes de Compra" at bounding box center [62, 93] width 70 height 8
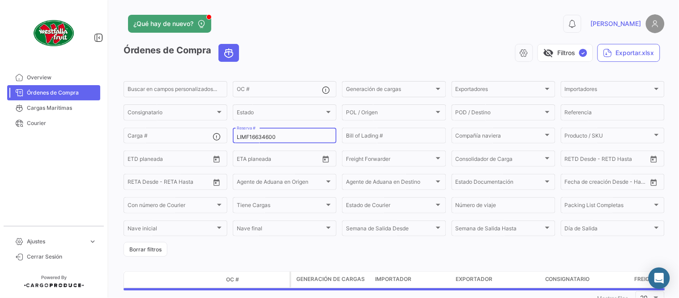
click at [252, 136] on input "LIMF16634600" at bounding box center [285, 137] width 96 height 6
paste input "10863443"
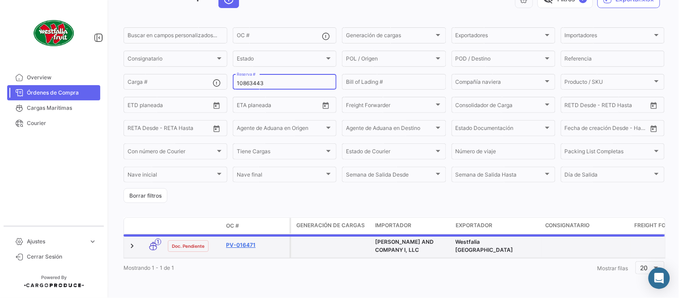
scroll to position [61, 0]
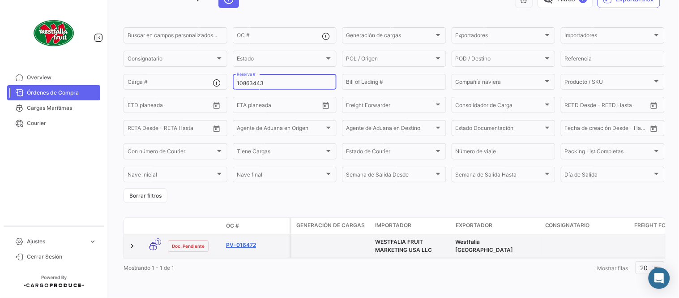
type input "10863443"
click at [242, 241] on link "PV-016472" at bounding box center [256, 245] width 60 height 8
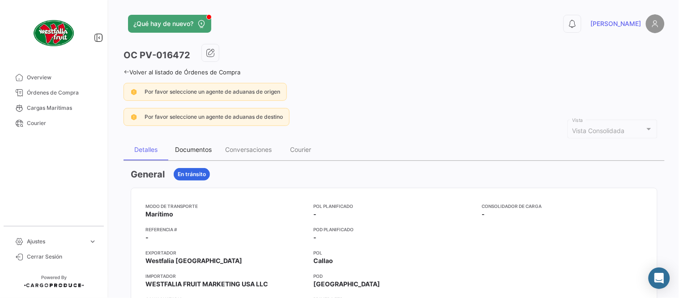
click at [193, 154] on div "Documentos" at bounding box center [193, 149] width 50 height 21
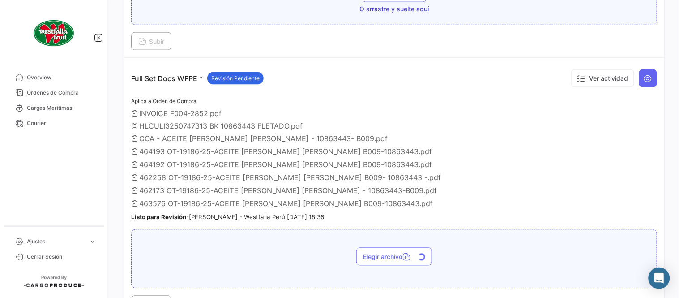
scroll to position [348, 0]
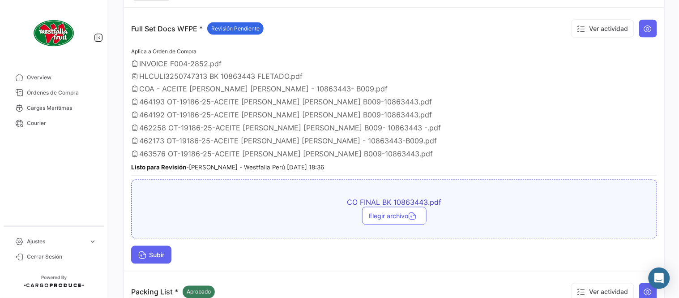
click at [149, 251] on span "Subir" at bounding box center [151, 255] width 26 height 8
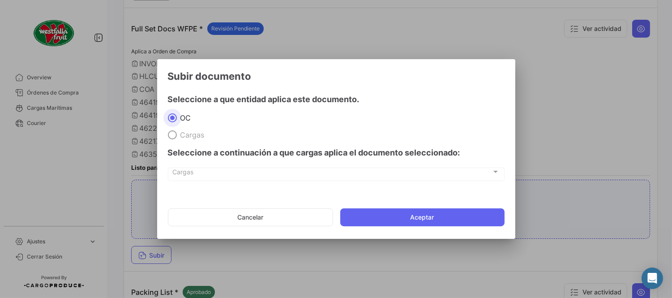
click at [423, 228] on mat-dialog-actions "Cancelar Aceptar" at bounding box center [336, 217] width 337 height 30
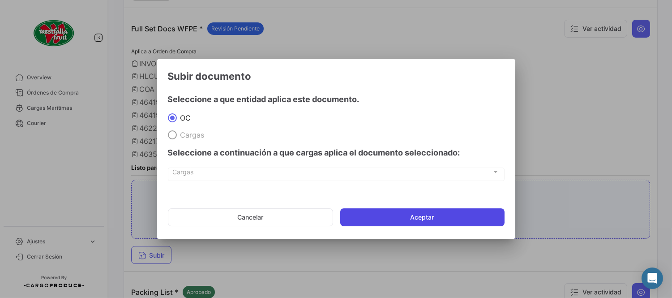
click at [423, 218] on button "Aceptar" at bounding box center [422, 217] width 164 height 18
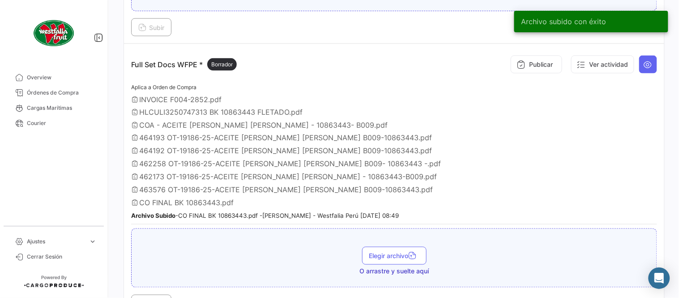
scroll to position [248, 0]
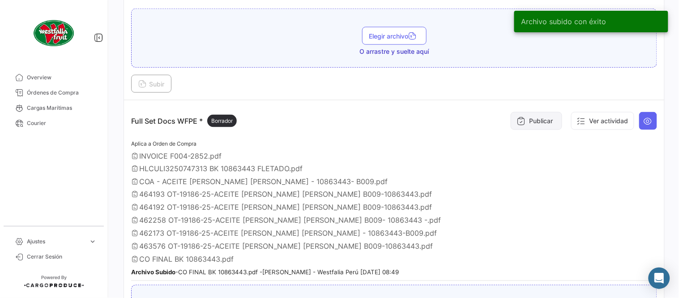
click at [527, 118] on button "Publicar" at bounding box center [536, 121] width 51 height 18
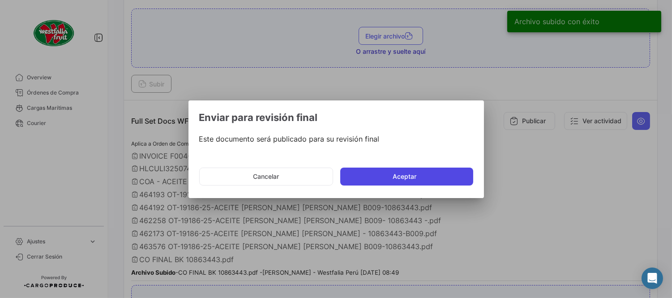
click at [430, 179] on button "Aceptar" at bounding box center [406, 176] width 133 height 18
